Goal: Task Accomplishment & Management: Manage account settings

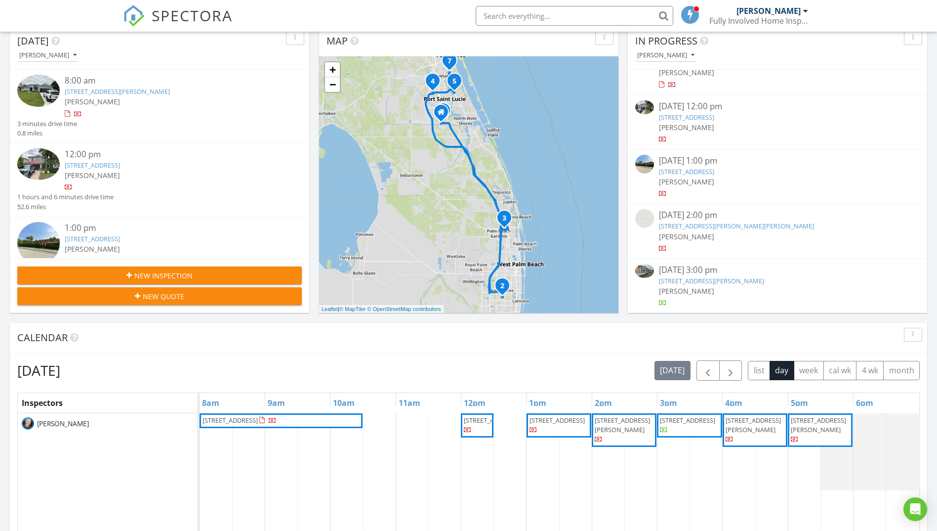
scroll to position [198, 0]
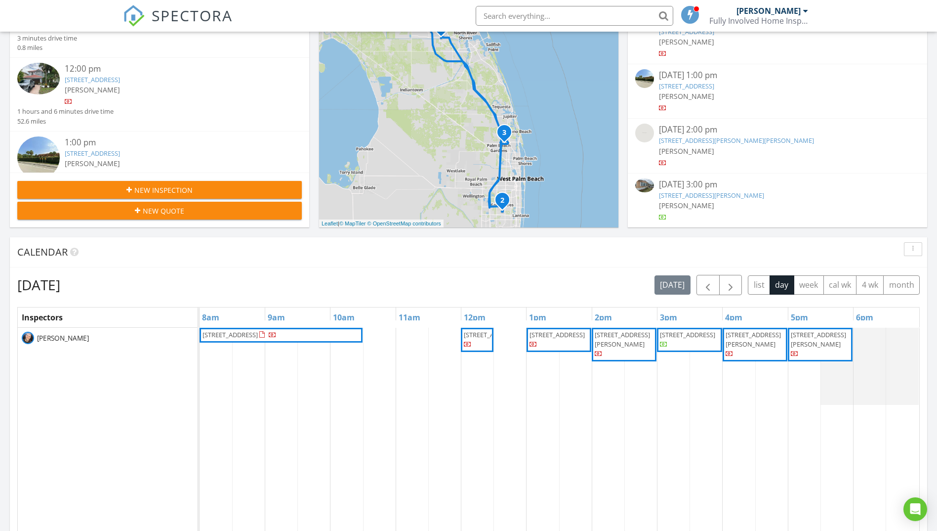
click at [704, 192] on link "15 Andalusia Ln, Port St. Lucie, FL 34952" at bounding box center [711, 195] width 105 height 9
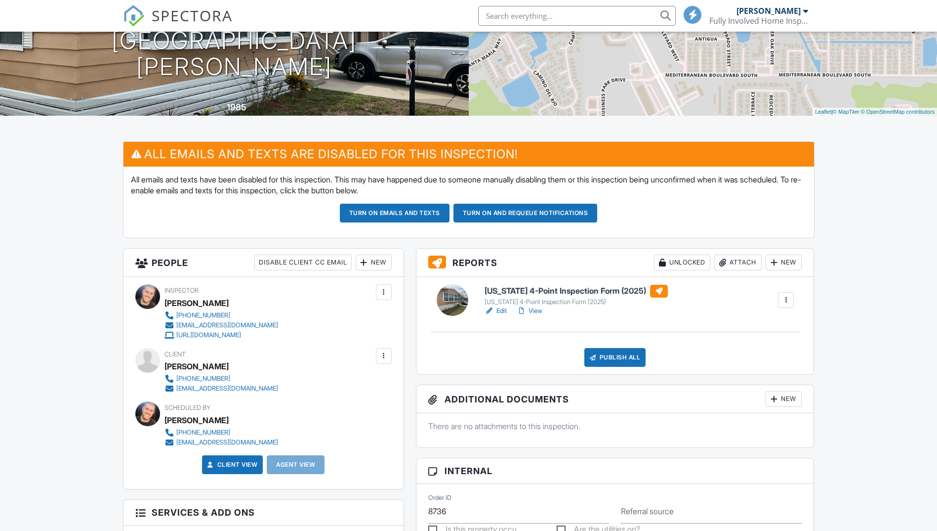
click at [612, 352] on div "Publish All" at bounding box center [616, 357] width 62 height 19
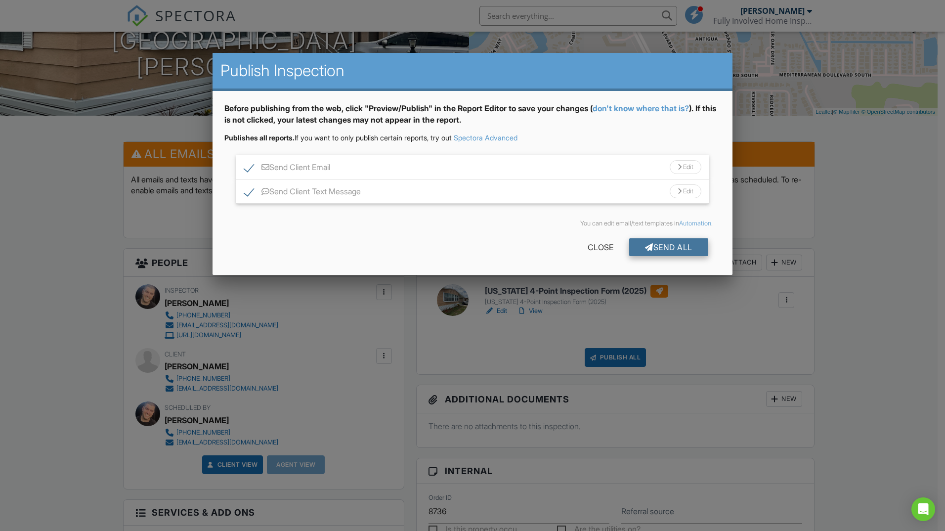
click at [652, 251] on div "Send All" at bounding box center [668, 247] width 79 height 18
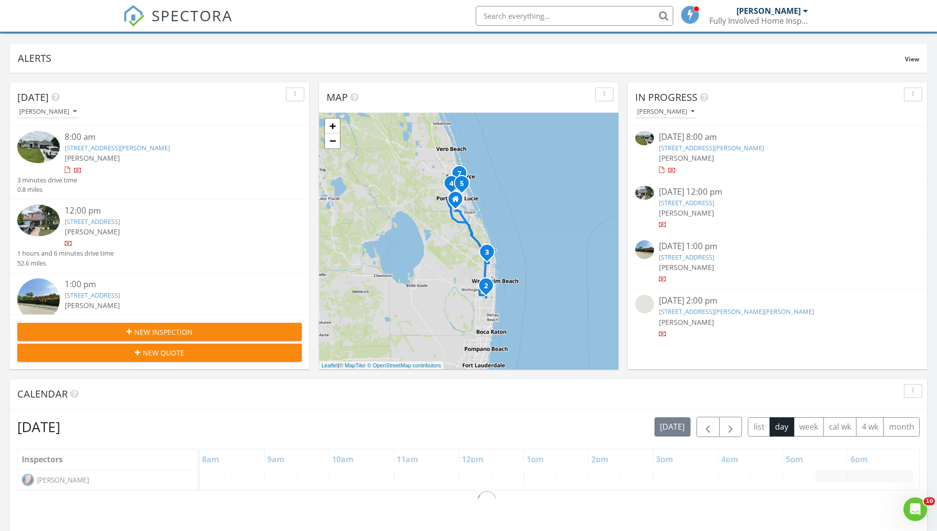
scroll to position [198, 0]
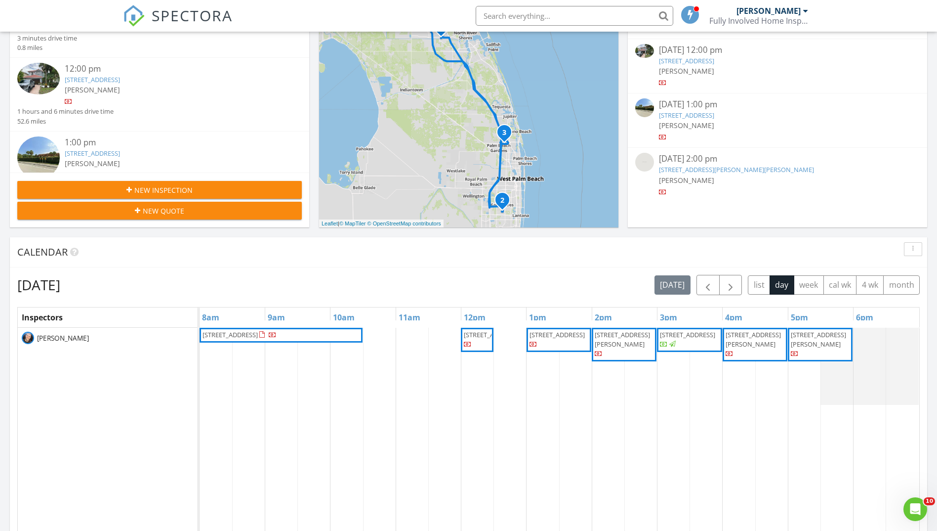
click at [695, 169] on link "[STREET_ADDRESS][PERSON_NAME][PERSON_NAME]" at bounding box center [736, 169] width 155 height 9
